Goal: Check status: Check status

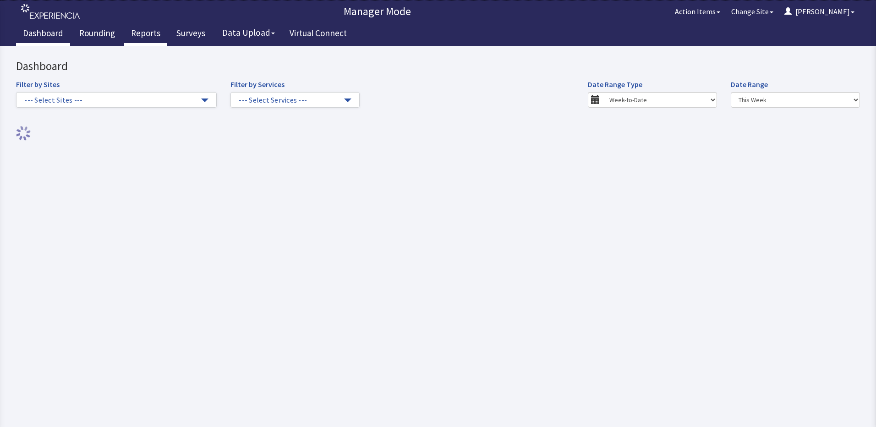
click at [147, 37] on link "Reports" at bounding box center [145, 34] width 43 height 23
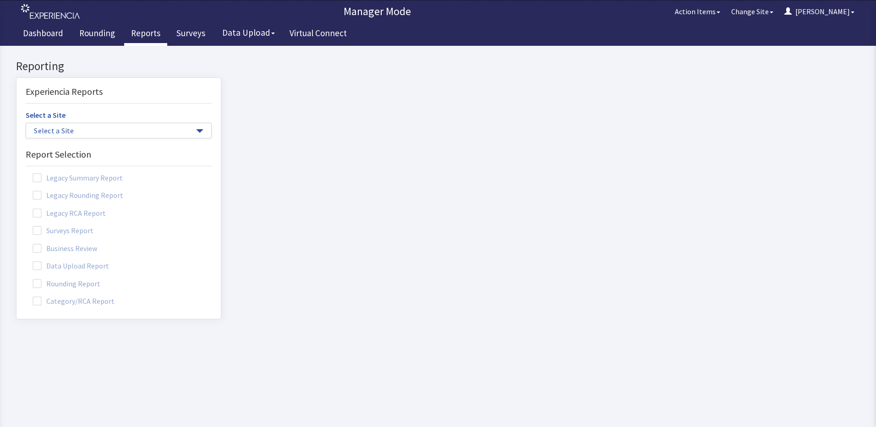
click at [69, 283] on label "Rounding Report" at bounding box center [68, 283] width 84 height 12
click at [16, 278] on input "Rounding Report" at bounding box center [16, 278] width 0 height 0
click at [196, 132] on span "button" at bounding box center [199, 131] width 7 height 4
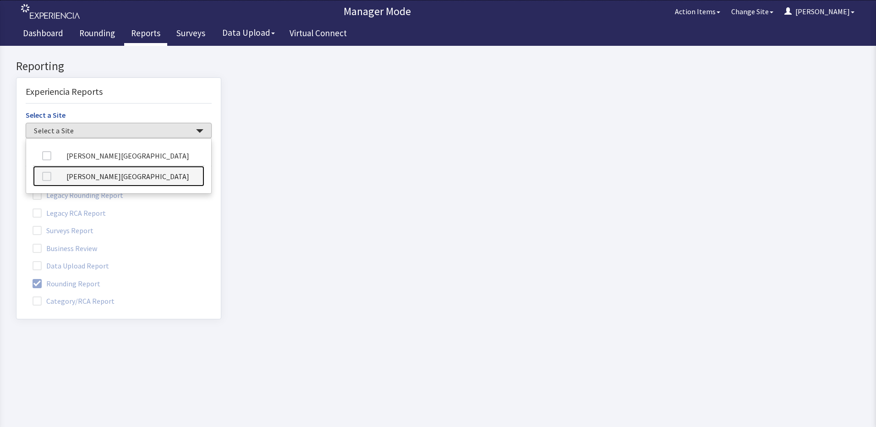
click at [132, 174] on link "[PERSON_NAME][GEOGRAPHIC_DATA]" at bounding box center [118, 176] width 171 height 21
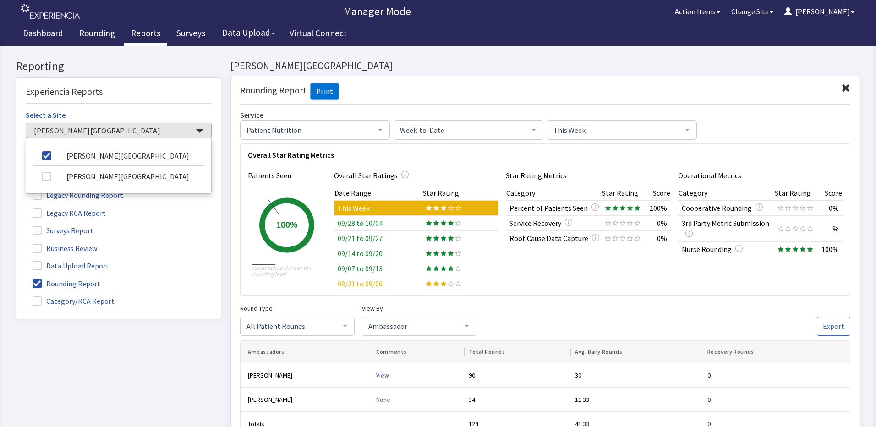
click at [353, 222] on td "09/28 to 10/04" at bounding box center [378, 223] width 88 height 15
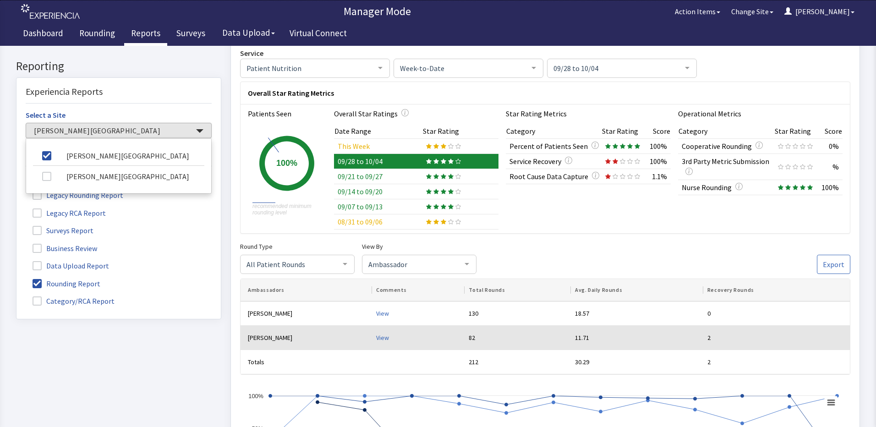
scroll to position [46, 0]
